Goal: Task Accomplishment & Management: Complete application form

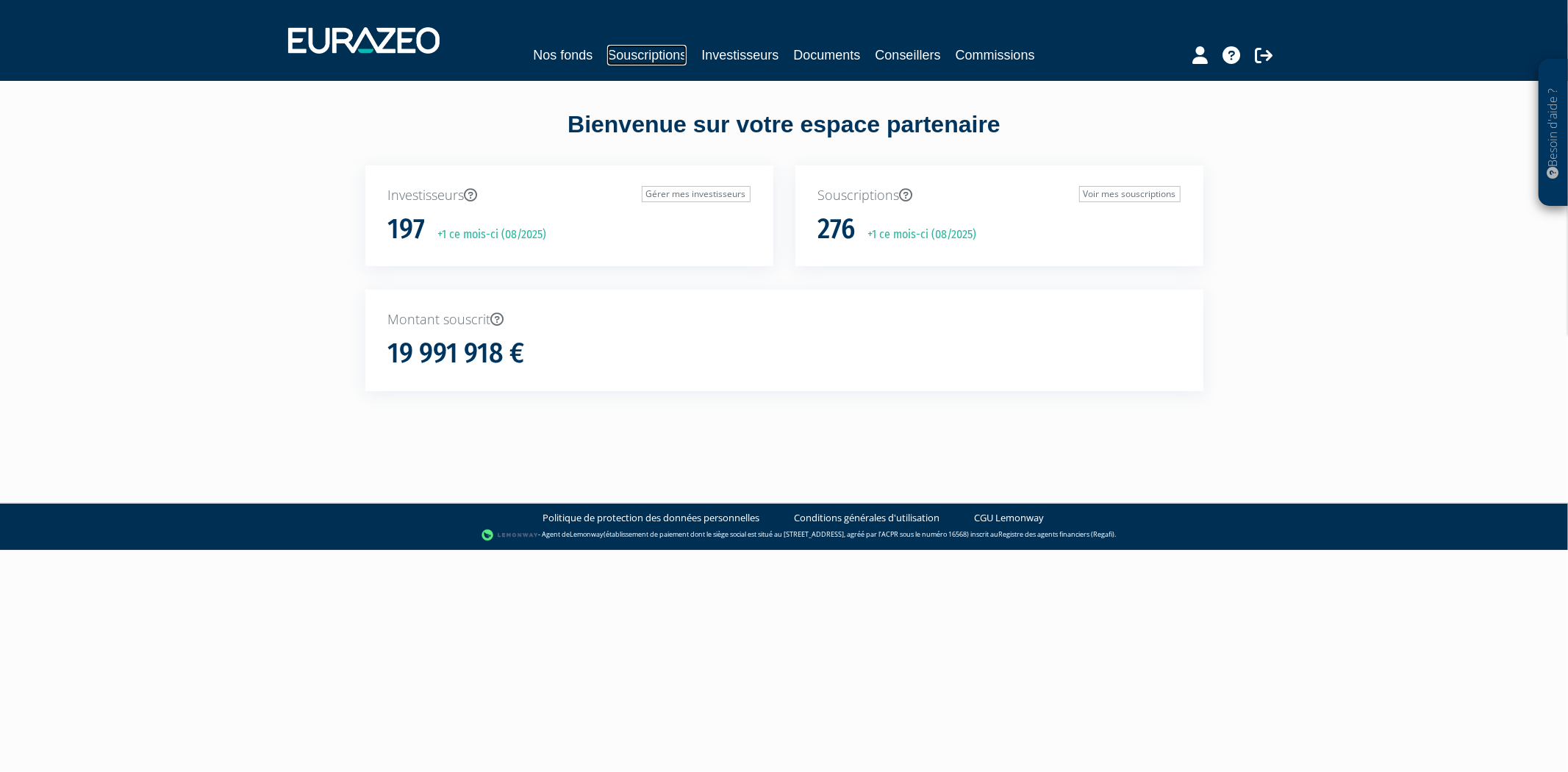
click at [649, 50] on link "Souscriptions" at bounding box center [646, 55] width 79 height 21
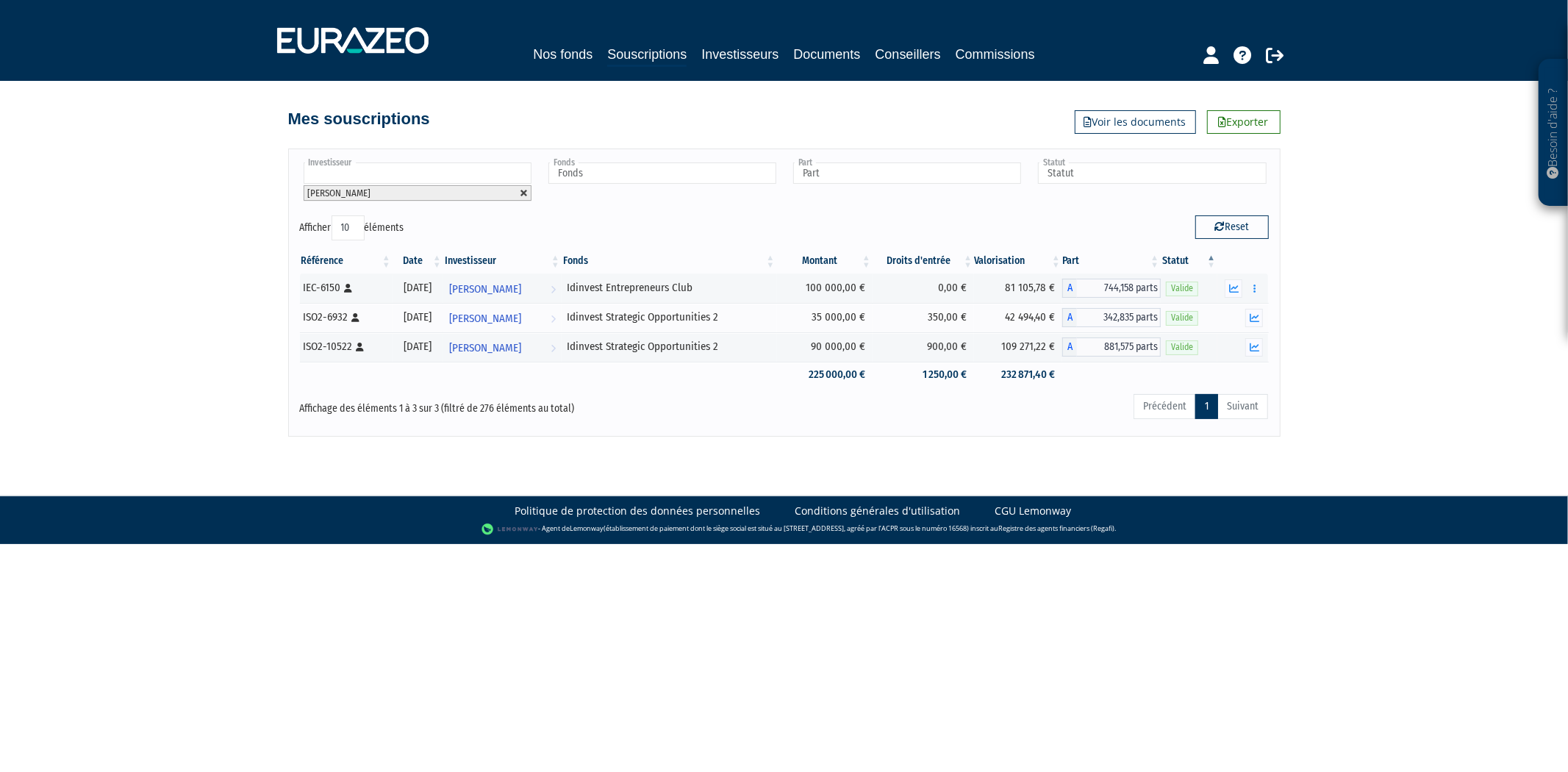
click at [525, 190] on link at bounding box center [523, 193] width 8 height 8
type input "Investisseur"
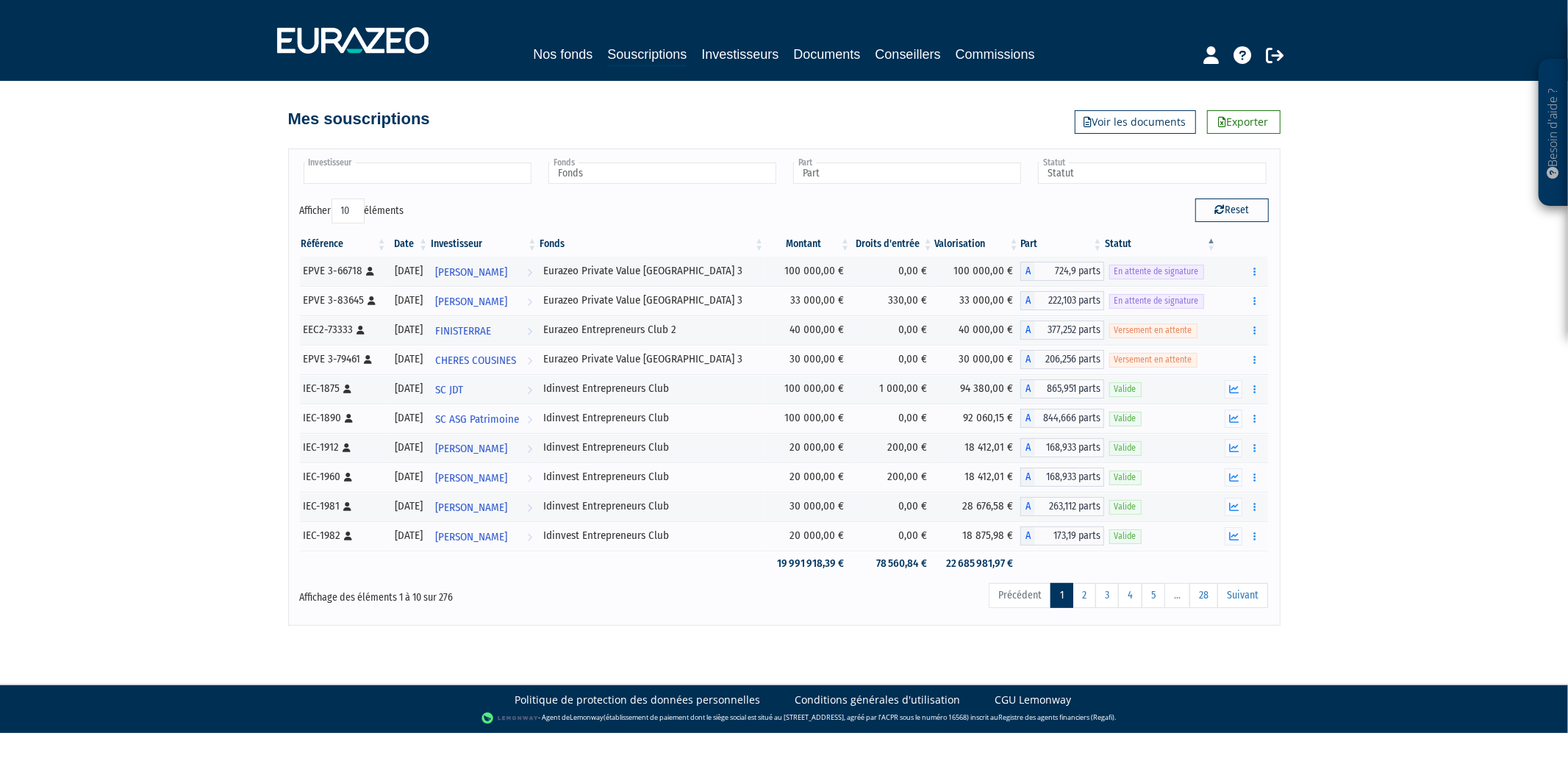
click at [471, 174] on input "text" at bounding box center [418, 173] width 228 height 22
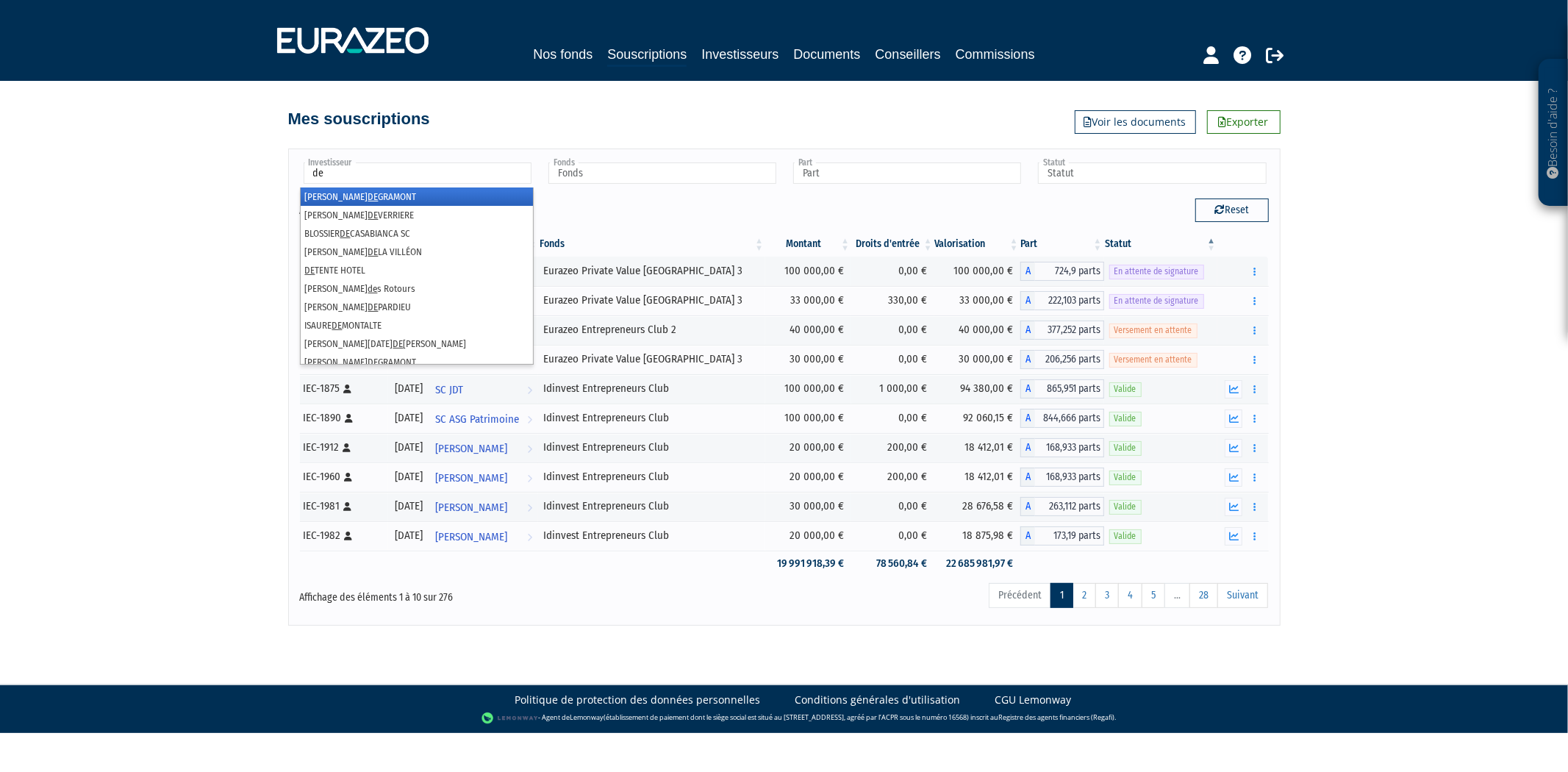
type input "de"
click at [460, 200] on li "ANGELINE BOUBEE DE GRAMONT" at bounding box center [416, 196] width 232 height 18
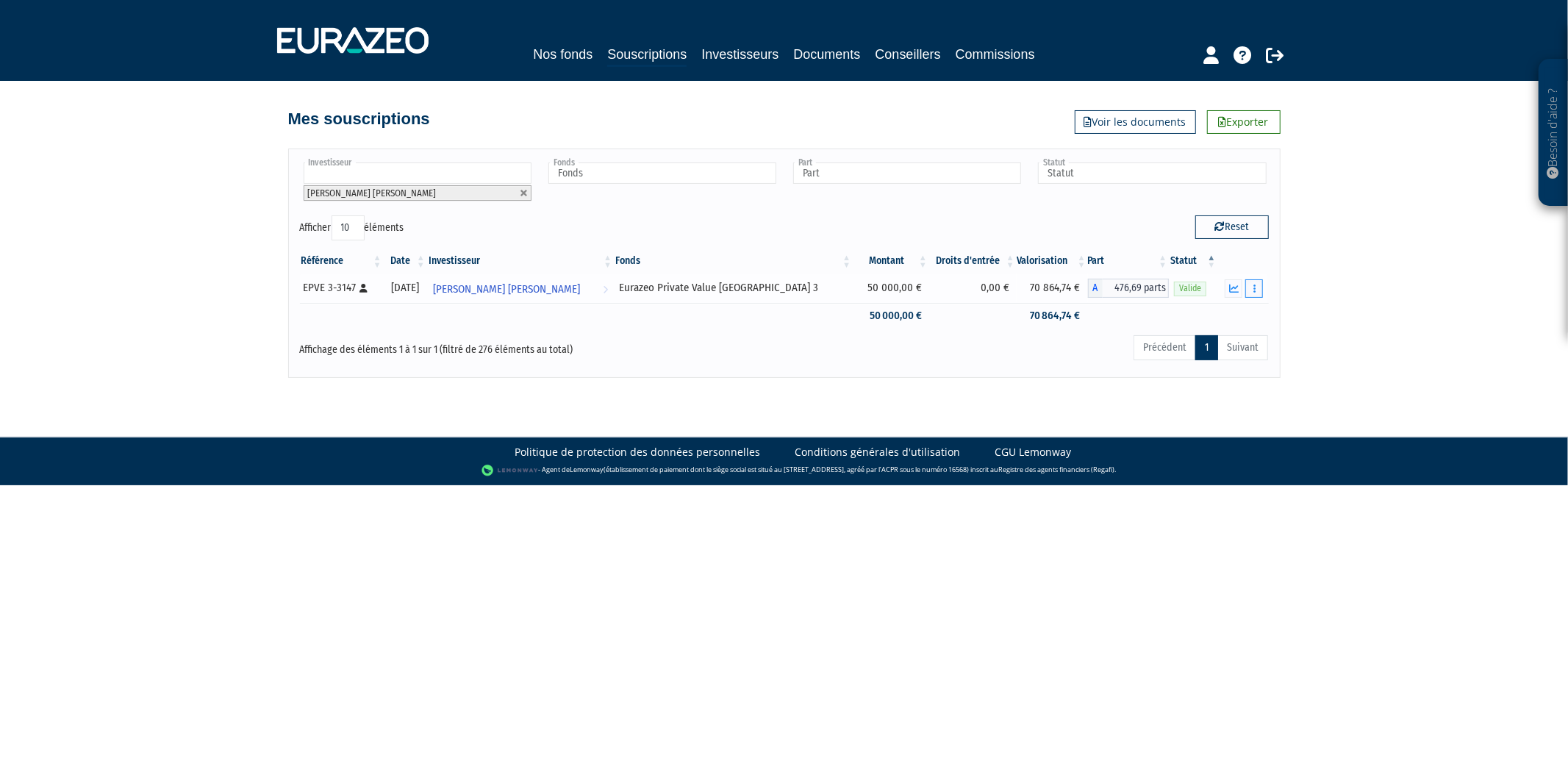
click at [1250, 288] on button "button" at bounding box center [1254, 288] width 18 height 18
click at [1232, 310] on link "Rachat libre" at bounding box center [1222, 314] width 72 height 24
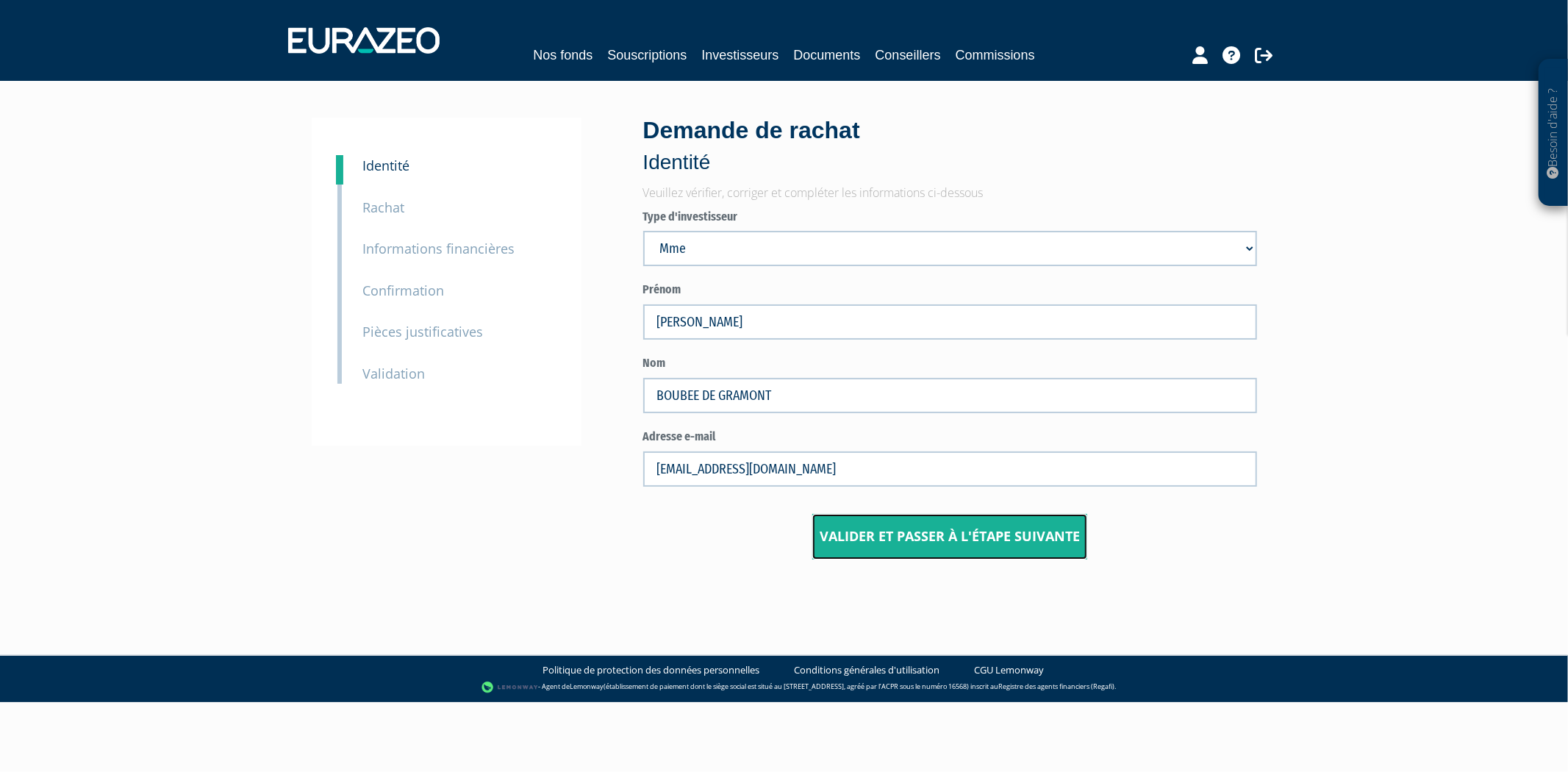
click at [971, 522] on input "Valider et passer à l'étape suivante" at bounding box center [949, 536] width 275 height 45
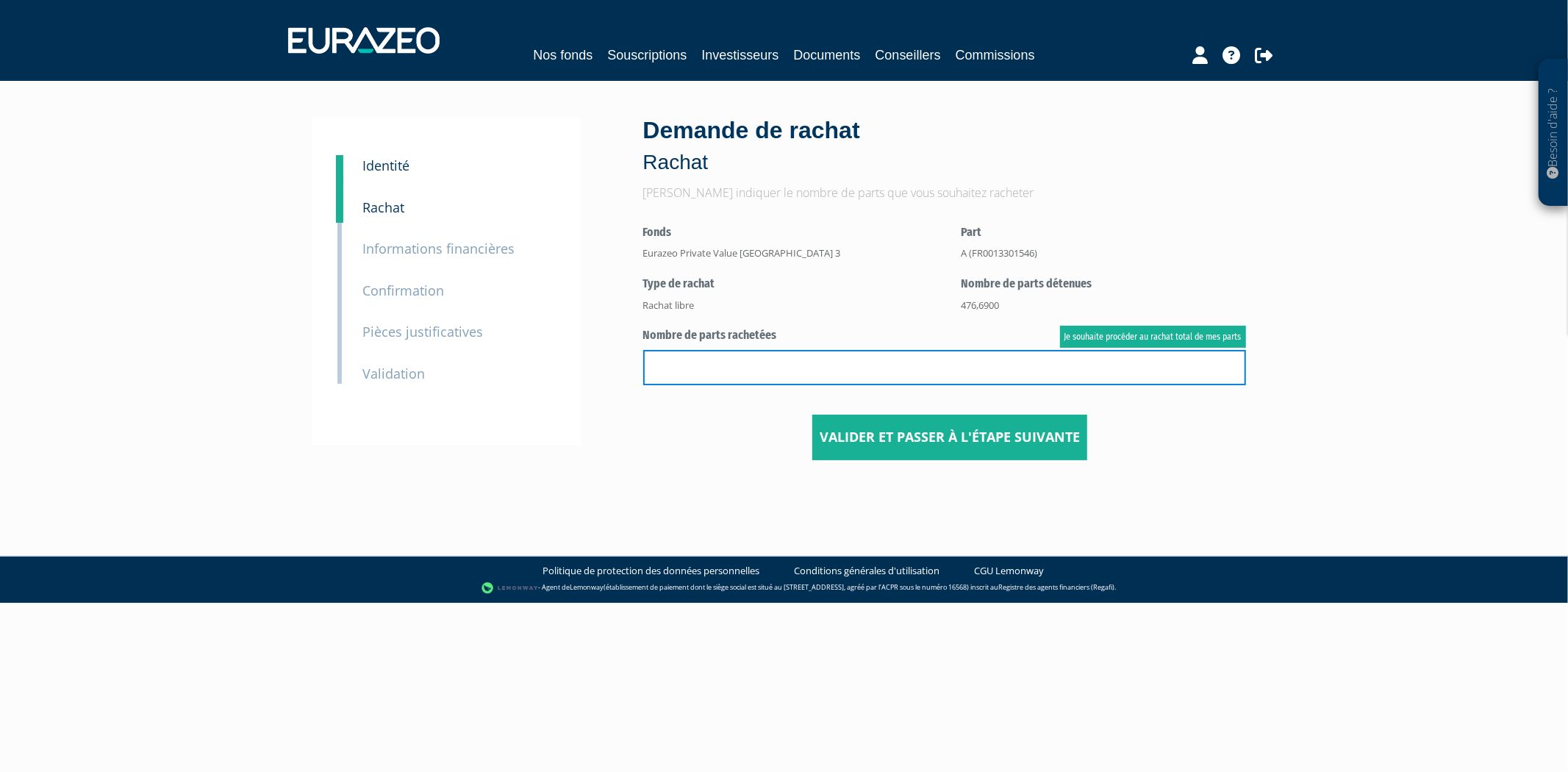
click at [740, 382] on input "text" at bounding box center [945, 368] width 603 height 35
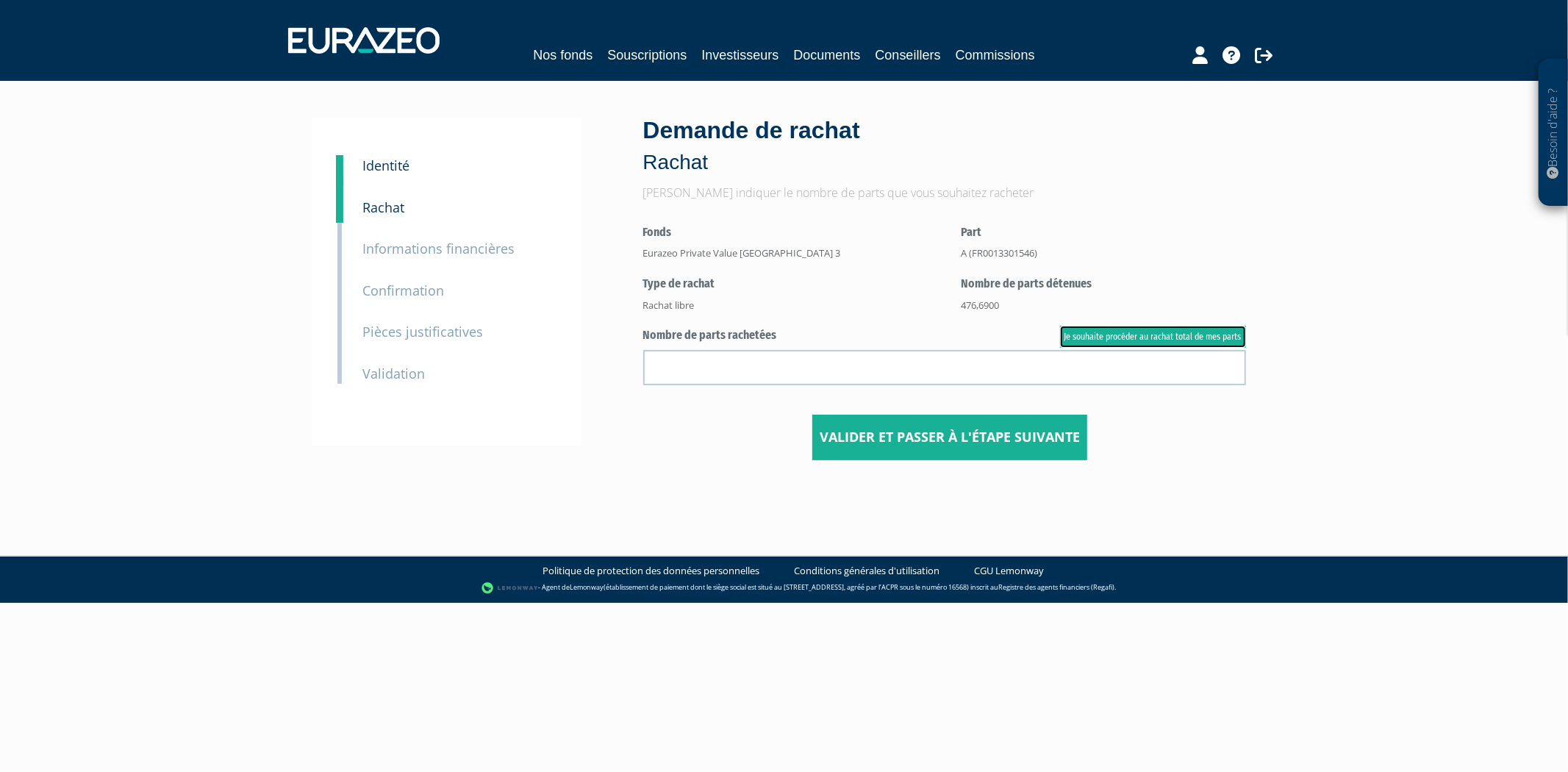
click at [1165, 331] on link "Je souhaite procéder au rachat total de mes parts" at bounding box center [1152, 337] width 186 height 22
type input "476.690000"
click at [992, 443] on input "Valider et passer à l'étape suivante" at bounding box center [949, 437] width 275 height 45
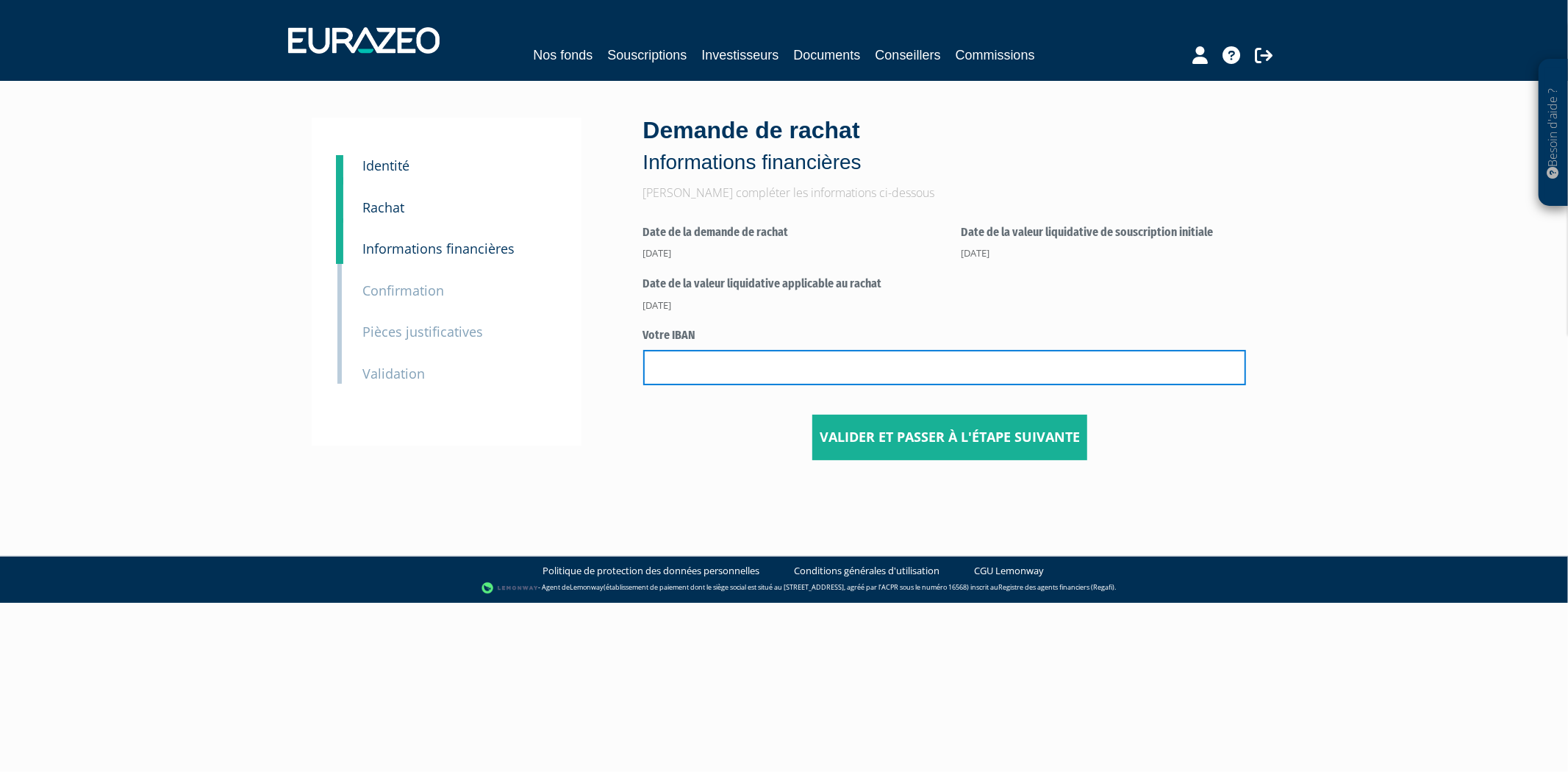
click at [716, 351] on input "text" at bounding box center [945, 368] width 603 height 35
paste input "FR76 3000 3021 1000 0520 9804 446"
type input "FR76 3000 3021 1000 0520 9804 446"
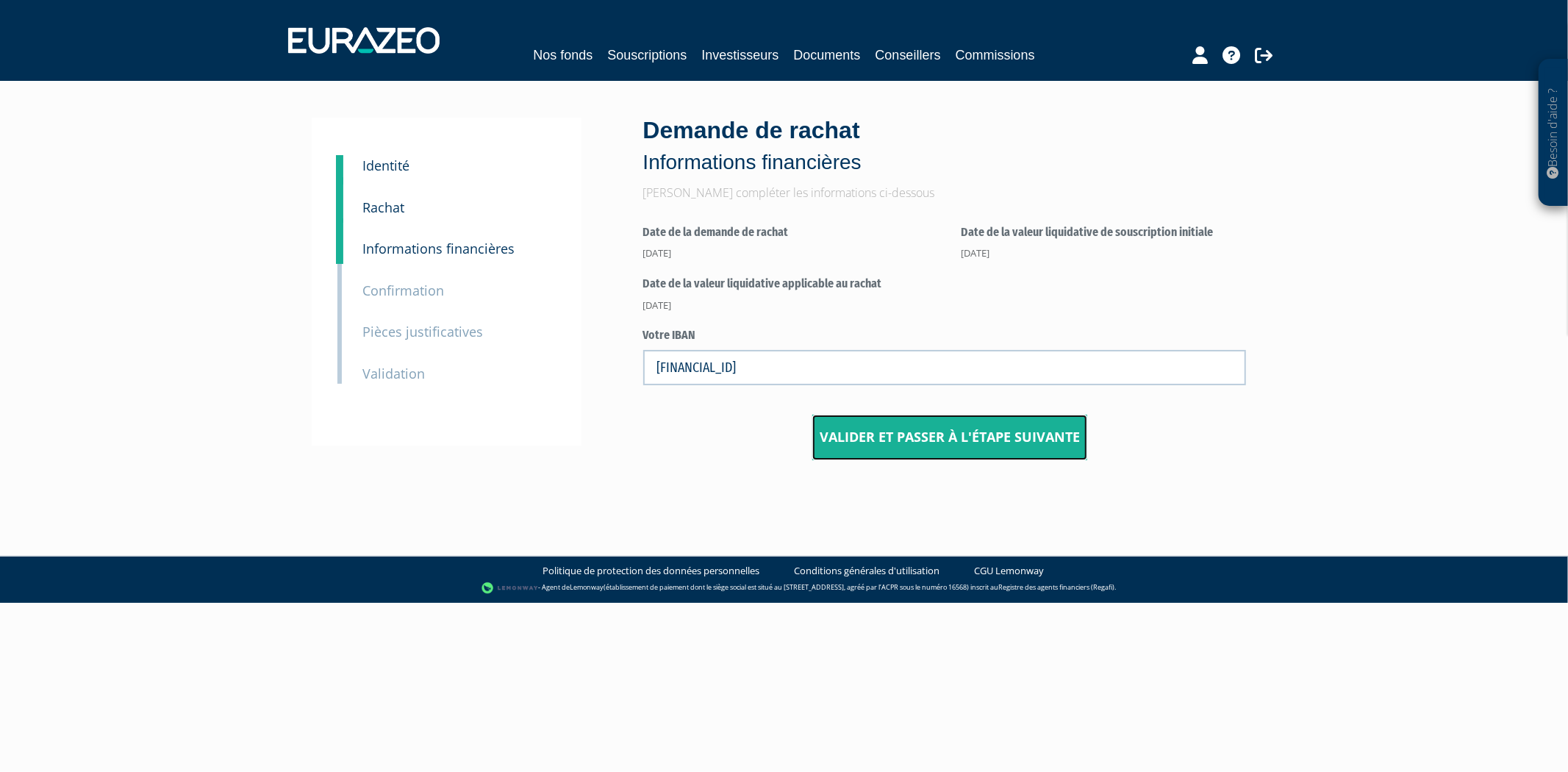
click at [945, 426] on input "Valider et passer à l'étape suivante" at bounding box center [949, 437] width 275 height 45
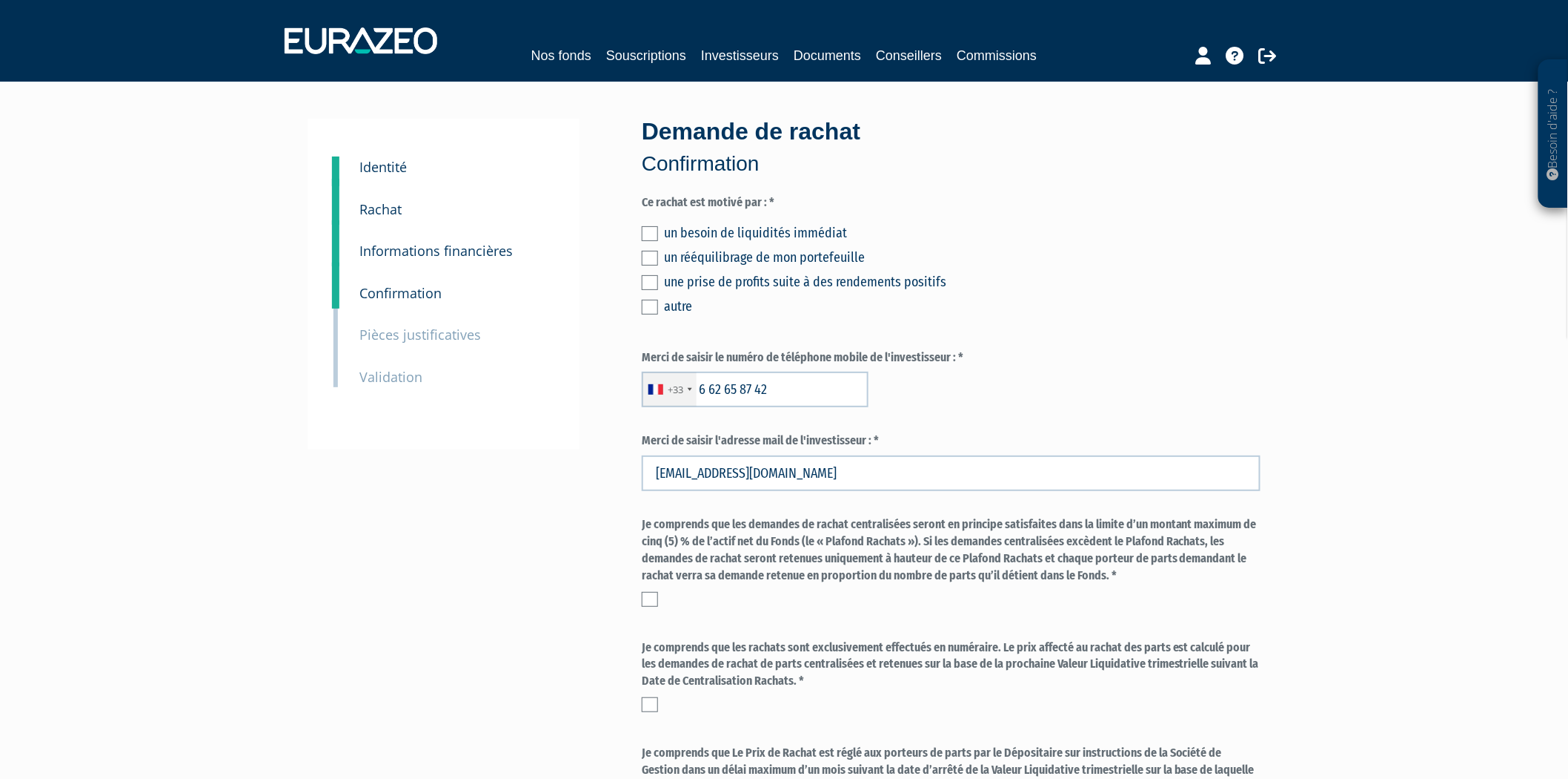
click at [650, 240] on div "un besoin de liquidités immédiat un rééquilibrage de mon portefeuille une prise…" at bounding box center [951, 267] width 618 height 98
click at [650, 229] on label at bounding box center [650, 233] width 16 height 15
click at [0, 0] on input "checkbox" at bounding box center [0, 0] width 0 height 0
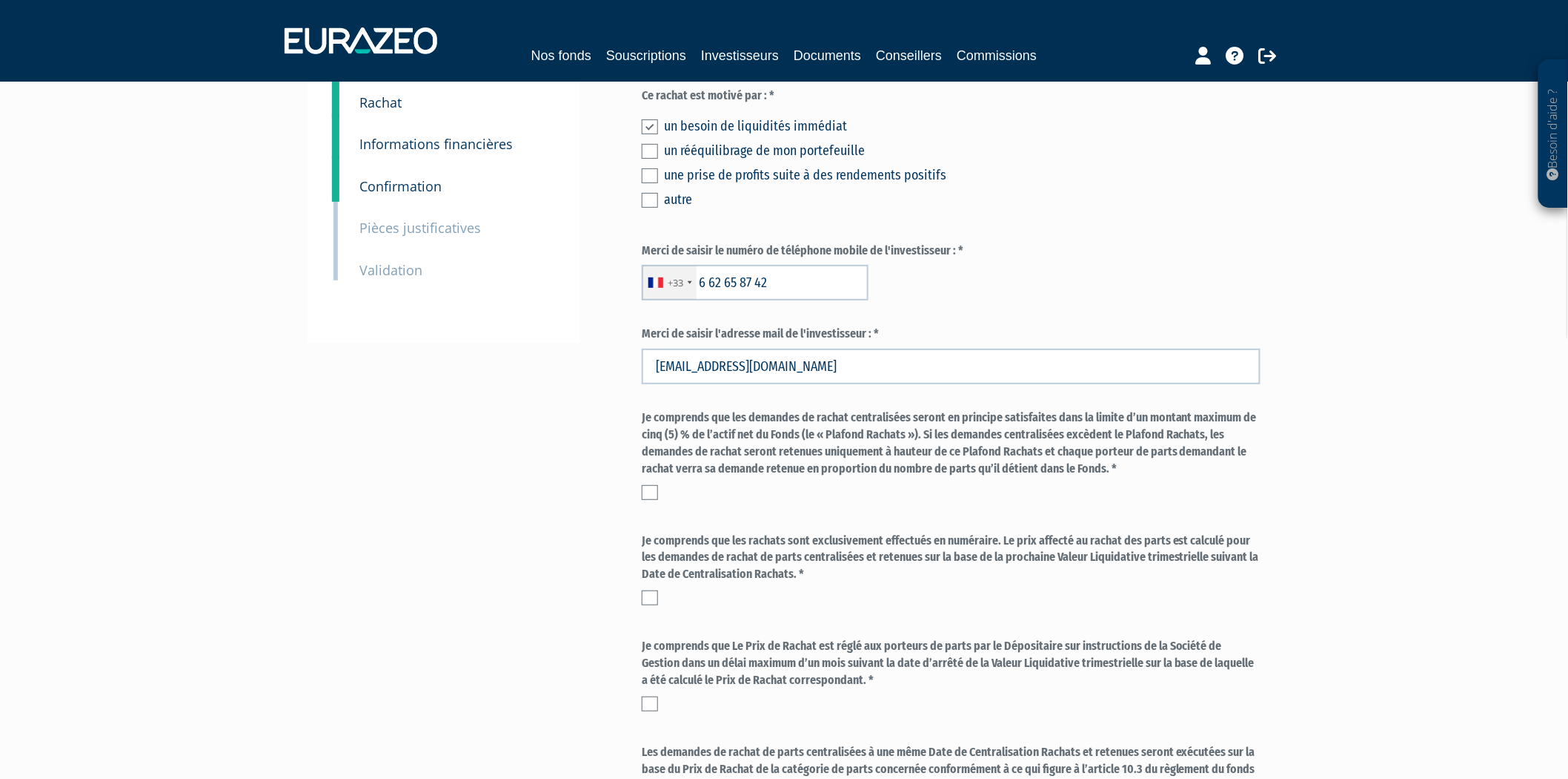
scroll to position [247, 0]
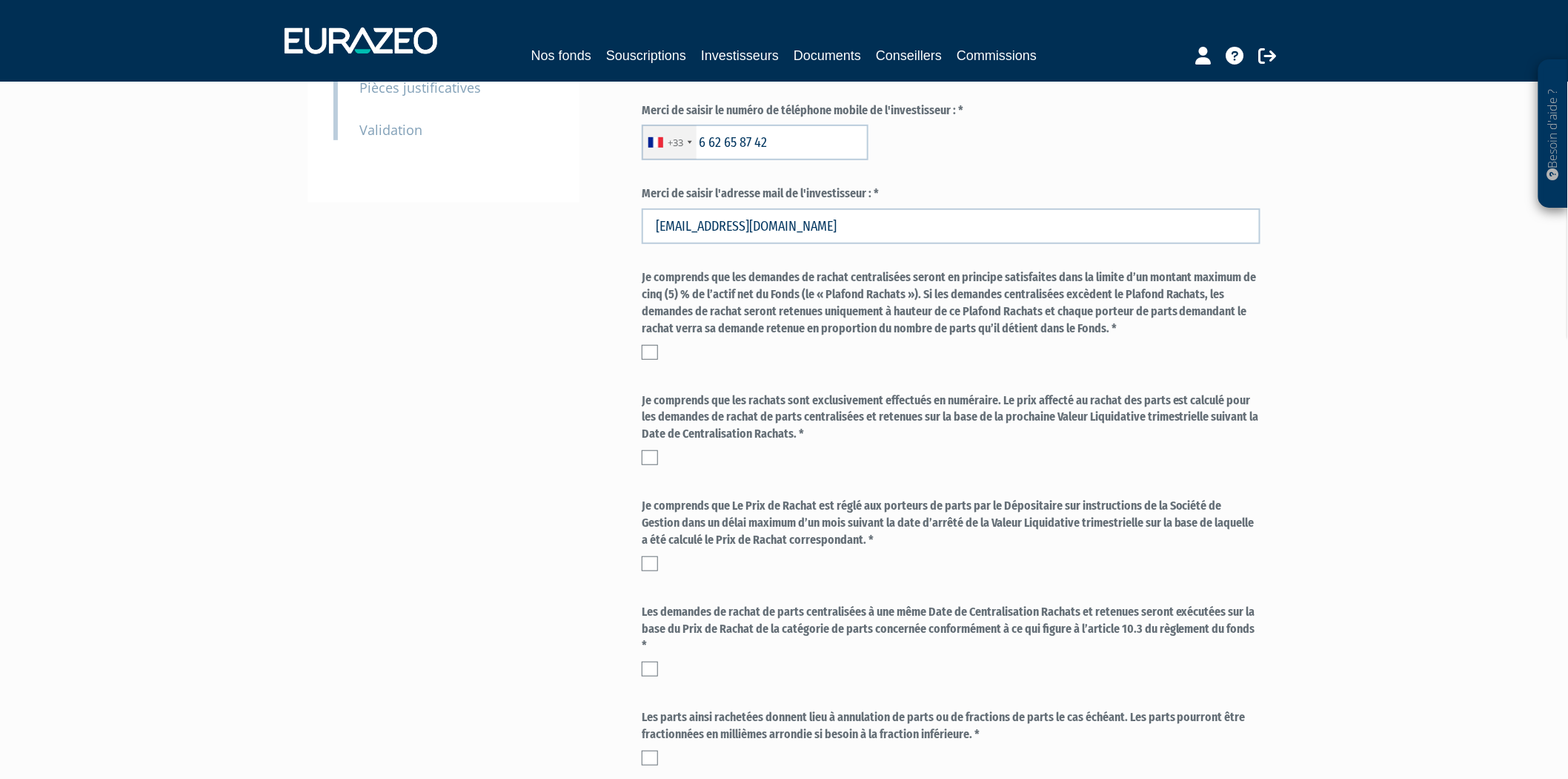
click at [650, 357] on label at bounding box center [650, 352] width 16 height 15
click at [0, 0] on input "checkbox" at bounding box center [0, 0] width 0 height 0
click at [647, 435] on label "Je comprends que les rachats sont exclusivement effectués en numéraire. Le prix…" at bounding box center [951, 418] width 618 height 51
click at [645, 456] on label at bounding box center [650, 457] width 16 height 15
click at [0, 0] on input "checkbox" at bounding box center [0, 0] width 0 height 0
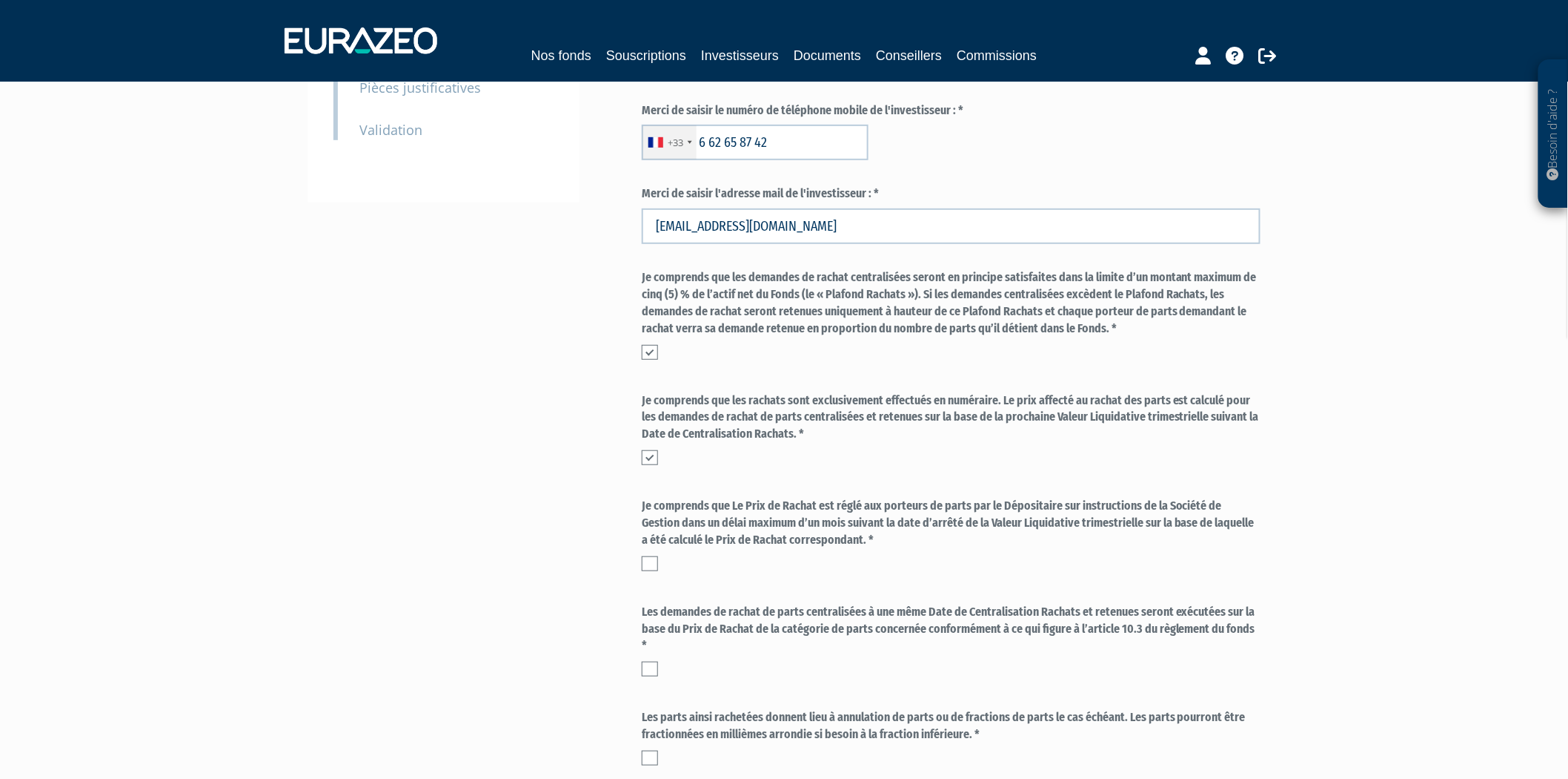
click at [658, 556] on div at bounding box center [951, 563] width 618 height 15
drag, startPoint x: 655, startPoint y: 557, endPoint x: 680, endPoint y: 540, distance: 30.2
click at [656, 558] on label at bounding box center [650, 563] width 16 height 15
click at [0, 0] on input "checkbox" at bounding box center [0, 0] width 0 height 0
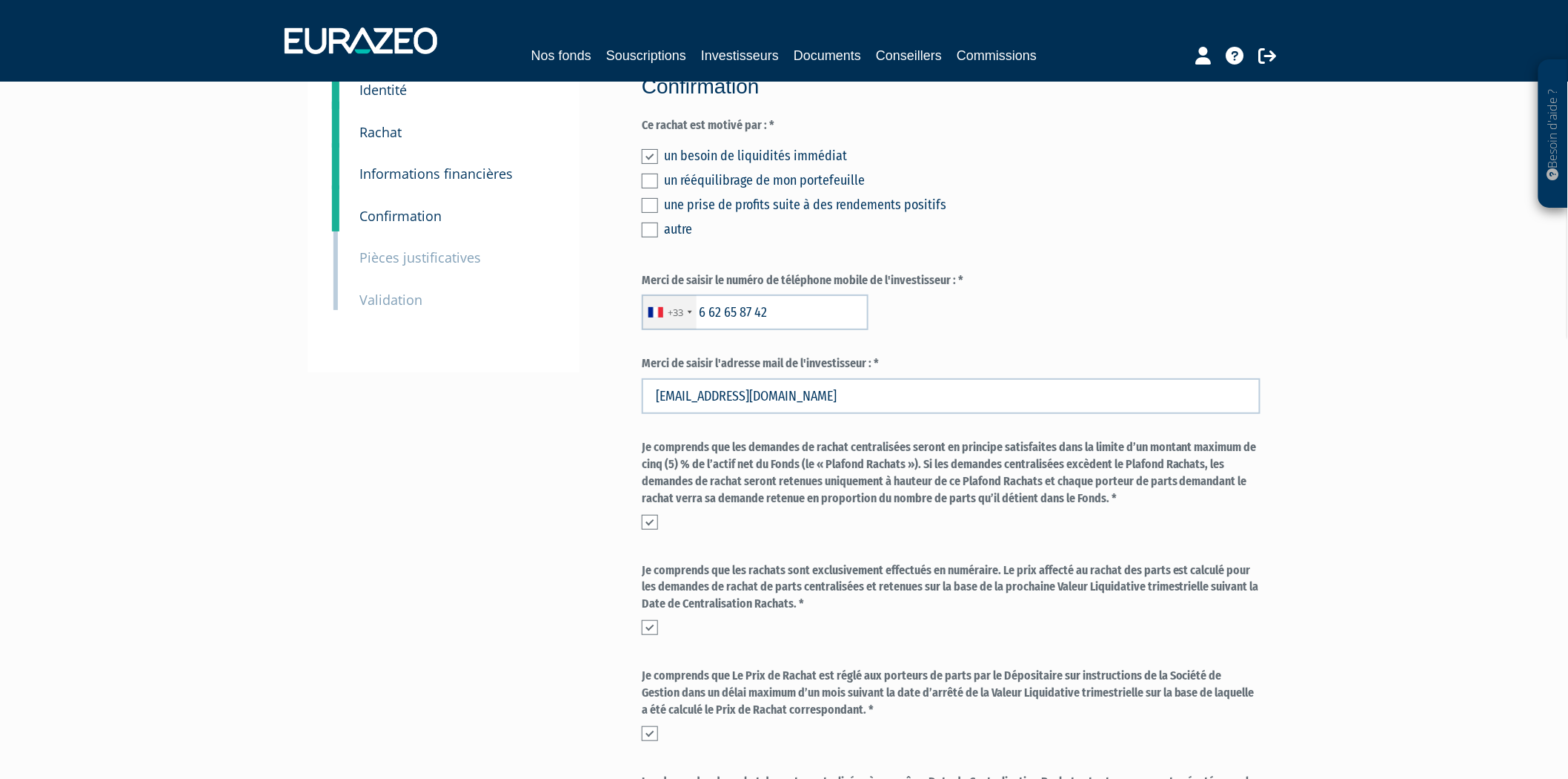
scroll to position [457, 0]
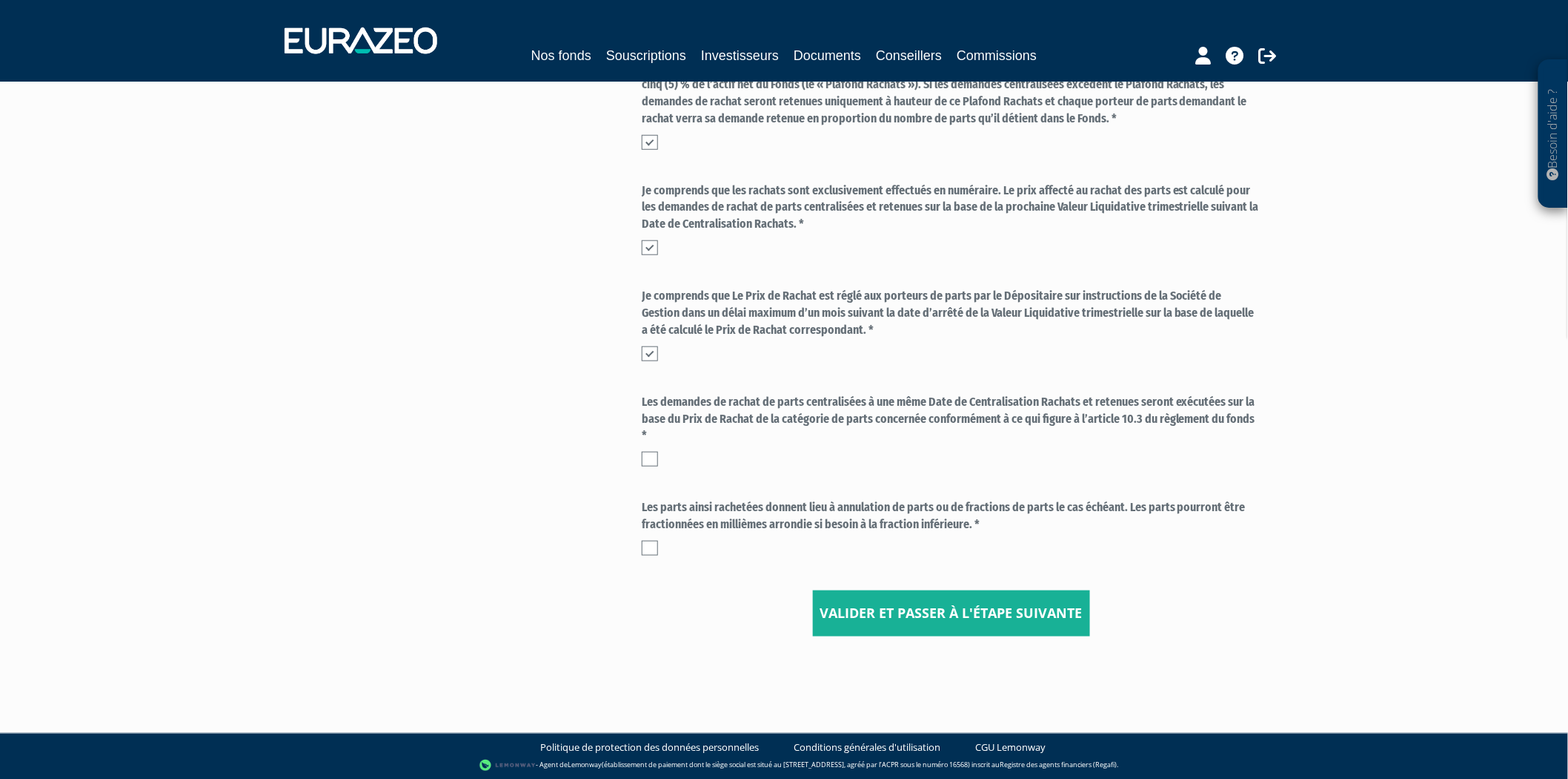
click at [642, 455] on label at bounding box center [650, 459] width 16 height 15
click at [0, 0] on input "checkbox" at bounding box center [0, 0] width 0 height 0
click at [648, 541] on label at bounding box center [650, 547] width 16 height 15
click at [0, 0] on input "checkbox" at bounding box center [0, 0] width 0 height 0
click at [849, 598] on input "Valider et passer à l'étape suivante" at bounding box center [951, 613] width 277 height 46
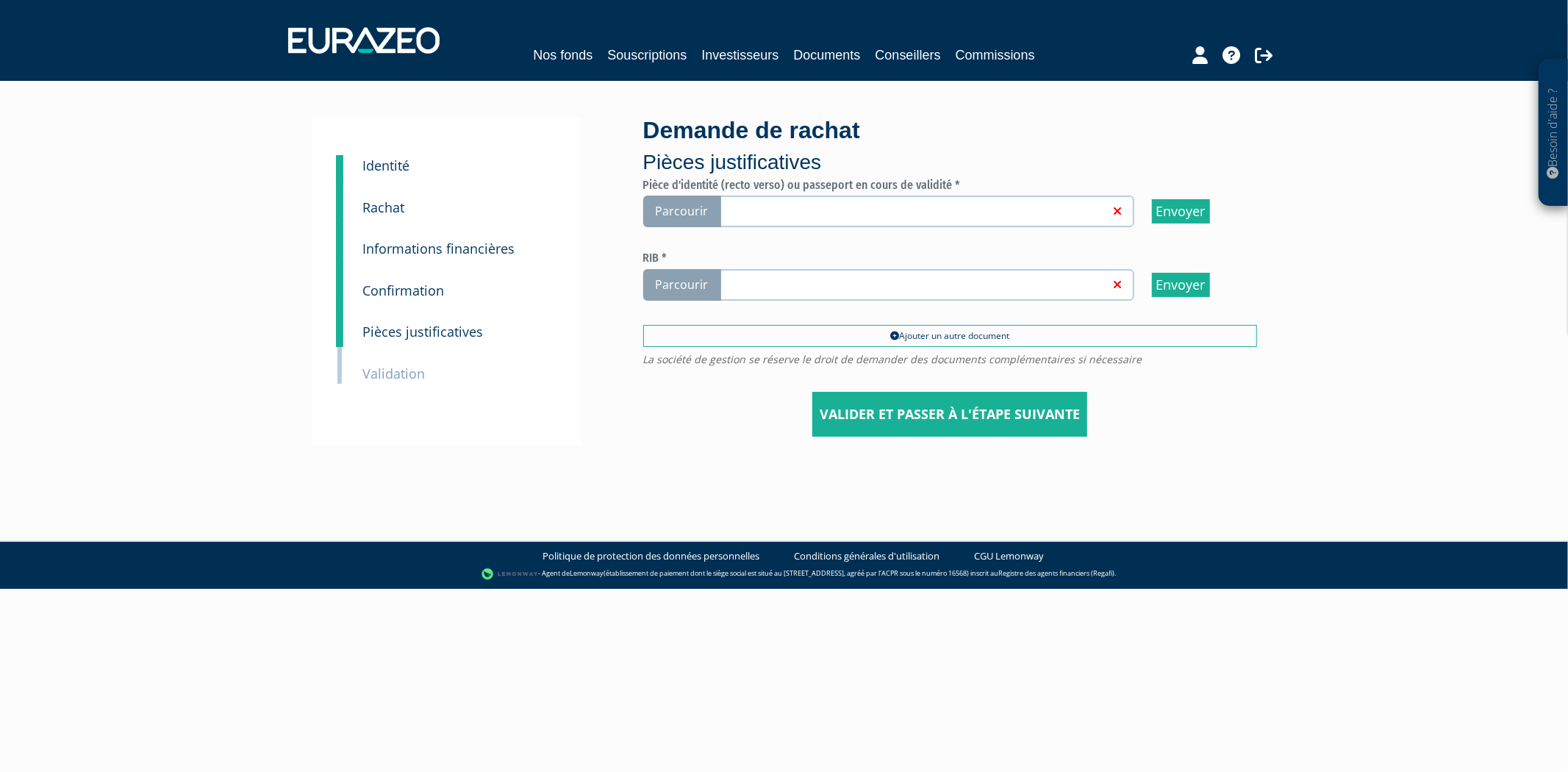
click at [677, 294] on span "Parcourir" at bounding box center [682, 284] width 78 height 32
click at [0, 0] on input "Parcourir" at bounding box center [0, 0] width 0 height 0
click at [711, 291] on span "Parcourir" at bounding box center [682, 284] width 78 height 32
click at [0, 0] on input "Parcourir" at bounding box center [0, 0] width 0 height 0
click at [681, 212] on span "Parcourir" at bounding box center [682, 211] width 78 height 32
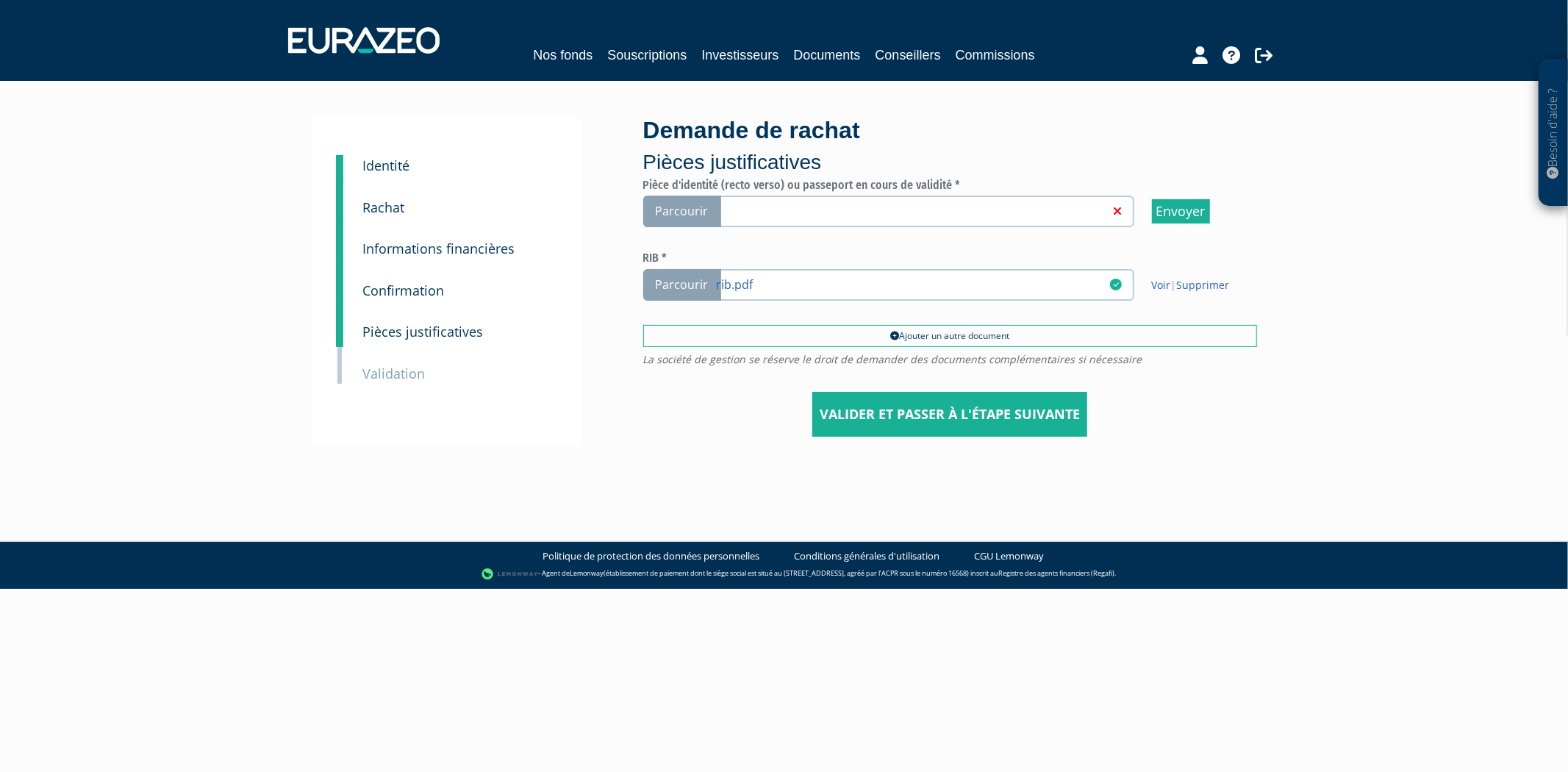
click at [0, 0] on input "Parcourir" at bounding box center [0, 0] width 0 height 0
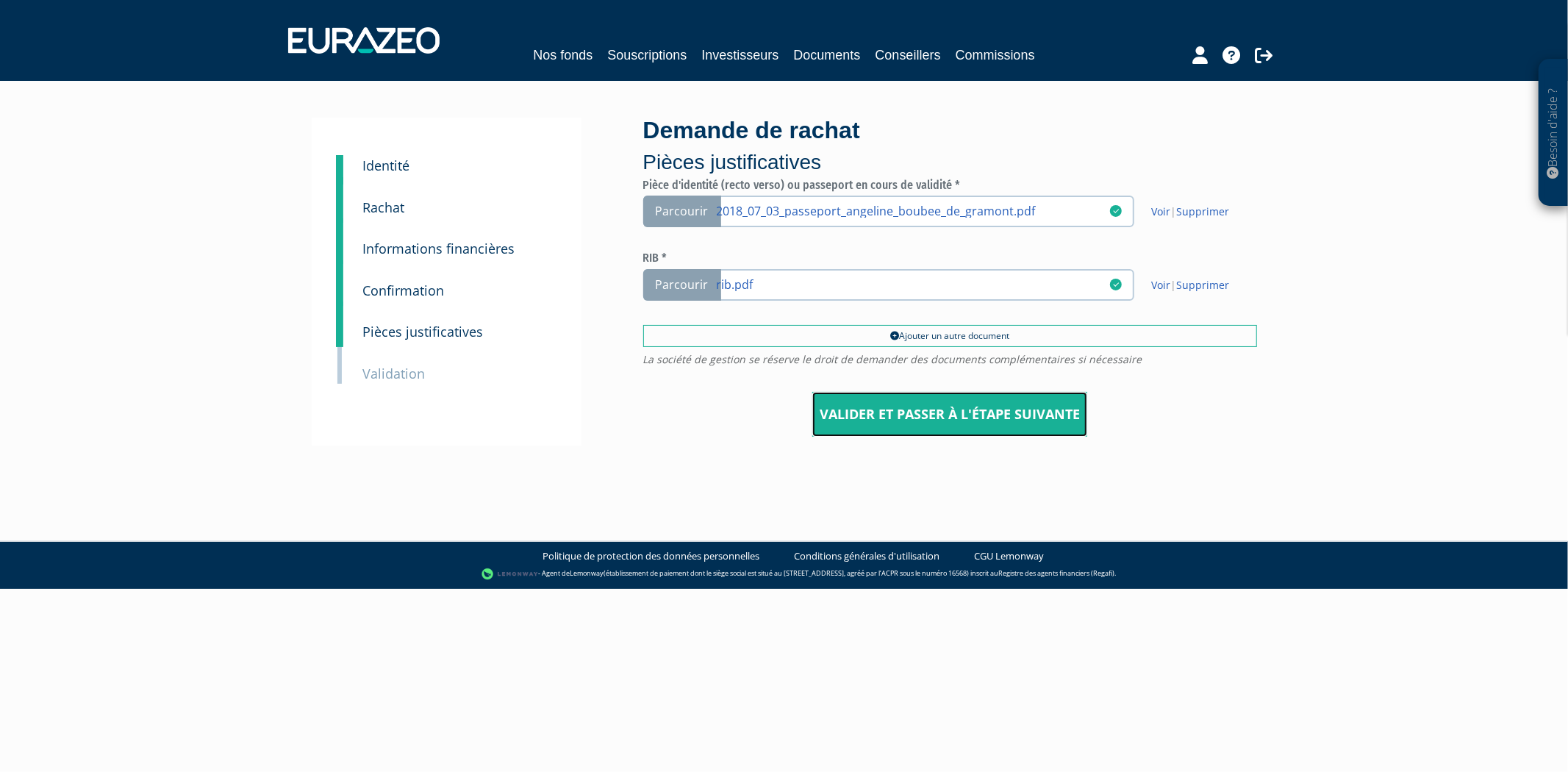
click at [917, 415] on input "Valider et passer à l'étape suivante" at bounding box center [949, 414] width 275 height 45
